Goal: Transaction & Acquisition: Purchase product/service

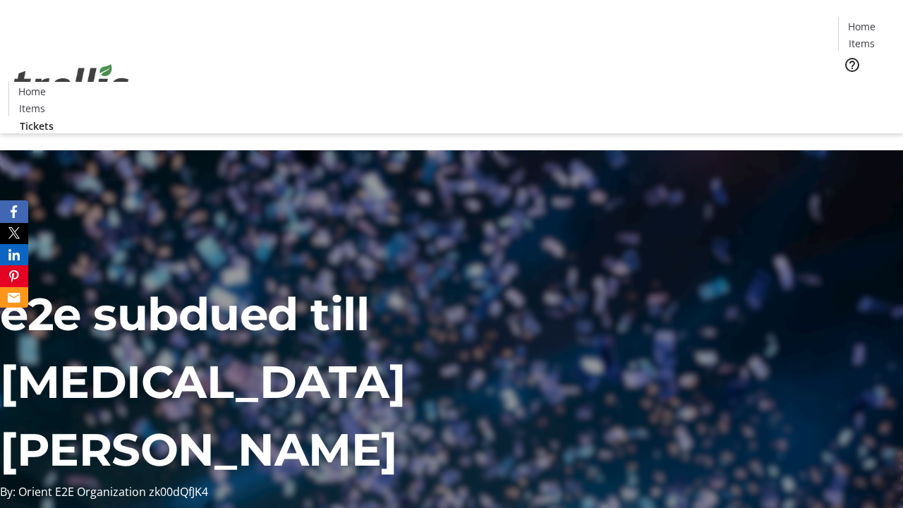
click at [850, 82] on span "Tickets" at bounding box center [867, 89] width 34 height 15
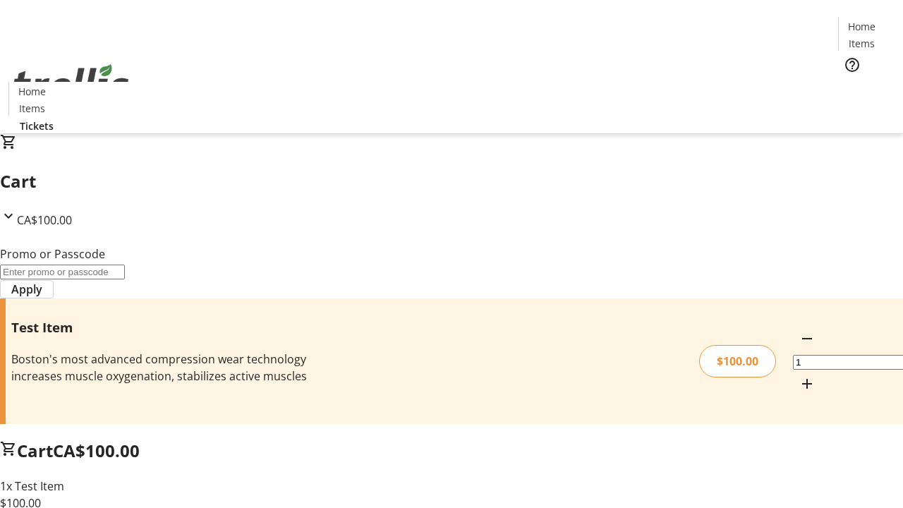
type input "PERCENT"
